Goal: Browse casually

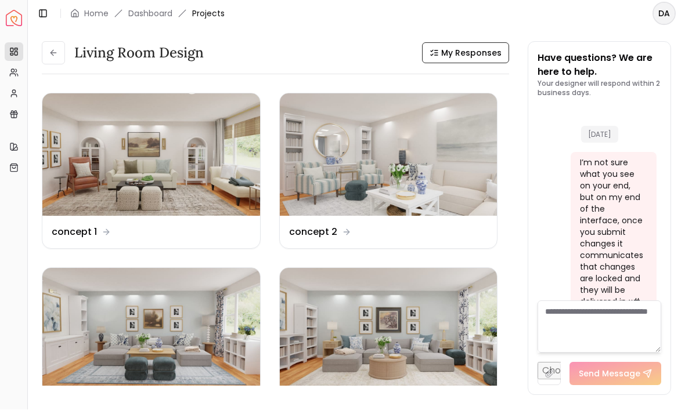
scroll to position [4562, 0]
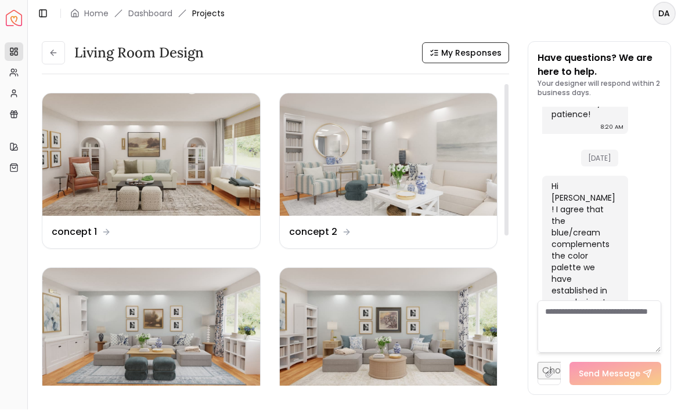
click at [331, 309] on img at bounding box center [389, 330] width 218 height 122
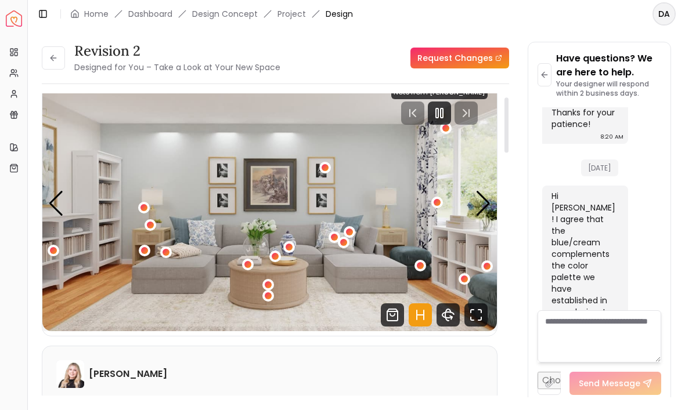
scroll to position [24, 0]
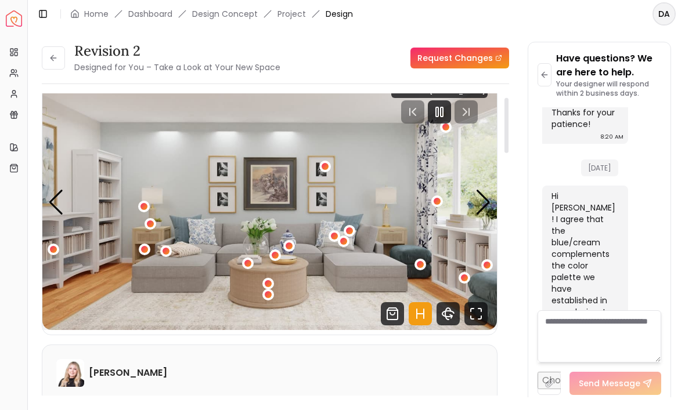
click at [477, 201] on div "Next slide" at bounding box center [483, 203] width 16 height 26
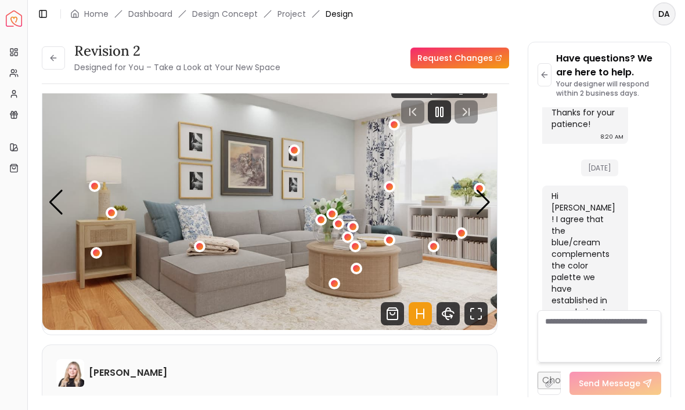
click at [473, 198] on img "2 / 6" at bounding box center [269, 202] width 454 height 255
click at [477, 196] on div "Next slide" at bounding box center [483, 203] width 16 height 26
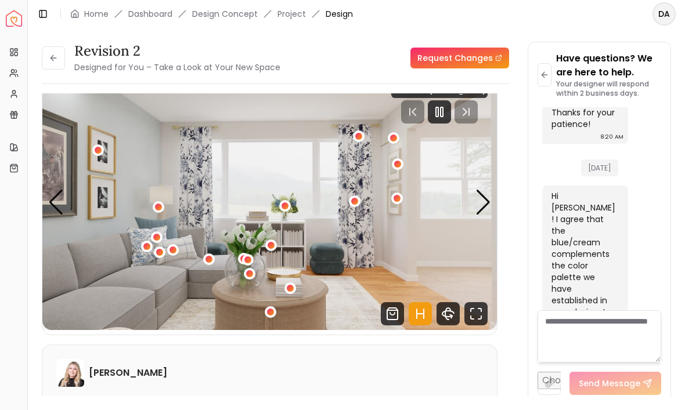
click at [472, 194] on img "3 / 6" at bounding box center [269, 202] width 454 height 255
click at [466, 197] on img "3 / 6" at bounding box center [269, 202] width 454 height 255
click at [472, 204] on img "3 / 6" at bounding box center [269, 202] width 454 height 255
click at [475, 200] on div "Next slide" at bounding box center [483, 203] width 16 height 26
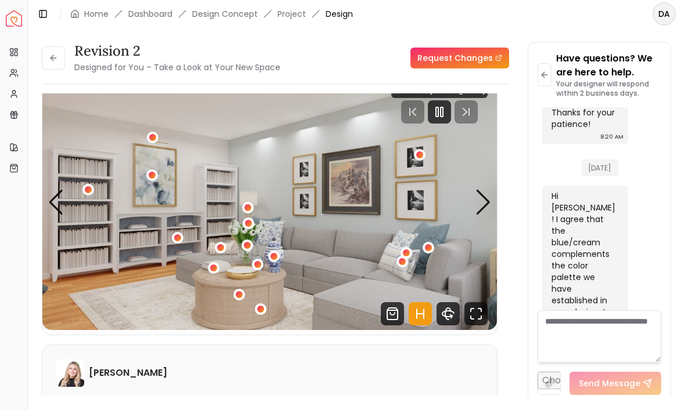
click at [472, 201] on img "4 / 6" at bounding box center [269, 202] width 454 height 255
click at [476, 199] on div "Next slide" at bounding box center [483, 203] width 16 height 26
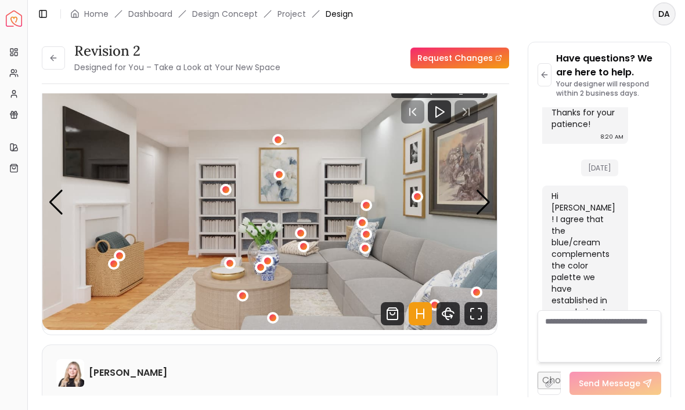
click at [471, 207] on img "5 / 6" at bounding box center [269, 202] width 454 height 255
click at [469, 203] on img "5 / 6" at bounding box center [269, 202] width 454 height 255
click at [477, 201] on div "Next slide" at bounding box center [483, 203] width 16 height 26
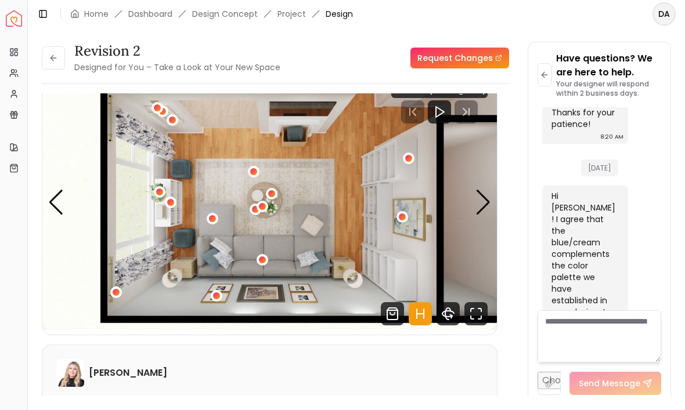
click at [484, 212] on div "Next slide" at bounding box center [483, 203] width 16 height 26
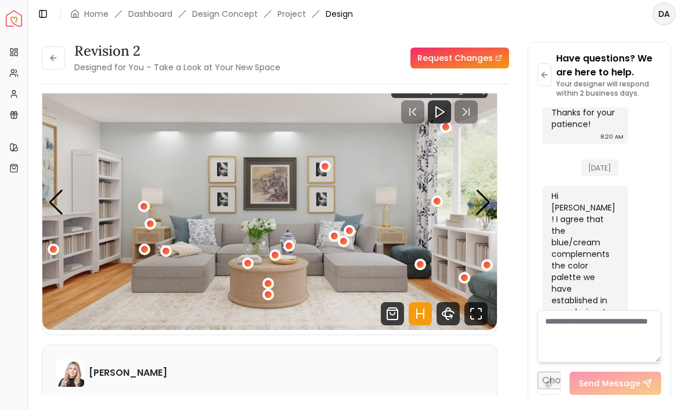
click at [480, 205] on div "Next slide" at bounding box center [483, 203] width 16 height 26
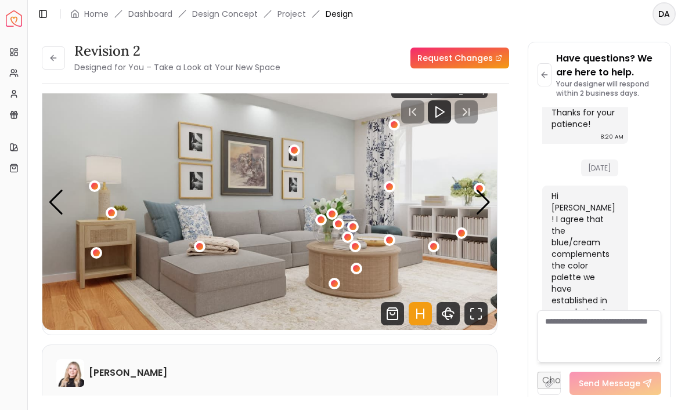
click at [470, 201] on img "2 / 6" at bounding box center [269, 202] width 454 height 255
click at [472, 205] on img "2 / 6" at bounding box center [269, 202] width 454 height 255
click at [471, 207] on img "2 / 6" at bounding box center [269, 202] width 454 height 255
click at [464, 198] on img "2 / 6" at bounding box center [269, 202] width 454 height 255
click at [474, 208] on img "2 / 6" at bounding box center [269, 202] width 454 height 255
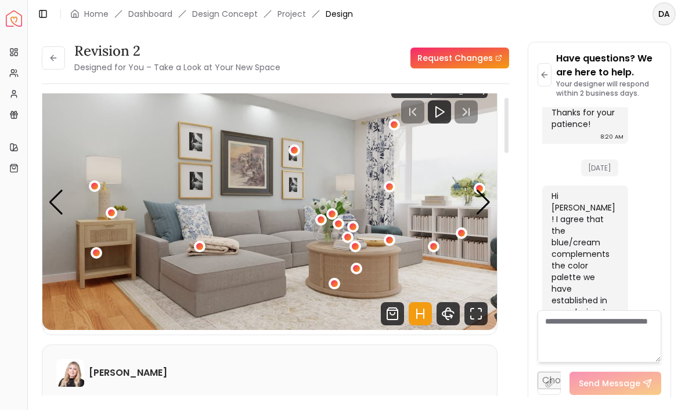
click at [470, 201] on img "2 / 6" at bounding box center [269, 202] width 454 height 255
click at [470, 204] on img "2 / 6" at bounding box center [269, 202] width 454 height 255
click at [473, 205] on img "2 / 6" at bounding box center [269, 202] width 454 height 255
